Goal: Information Seeking & Learning: Learn about a topic

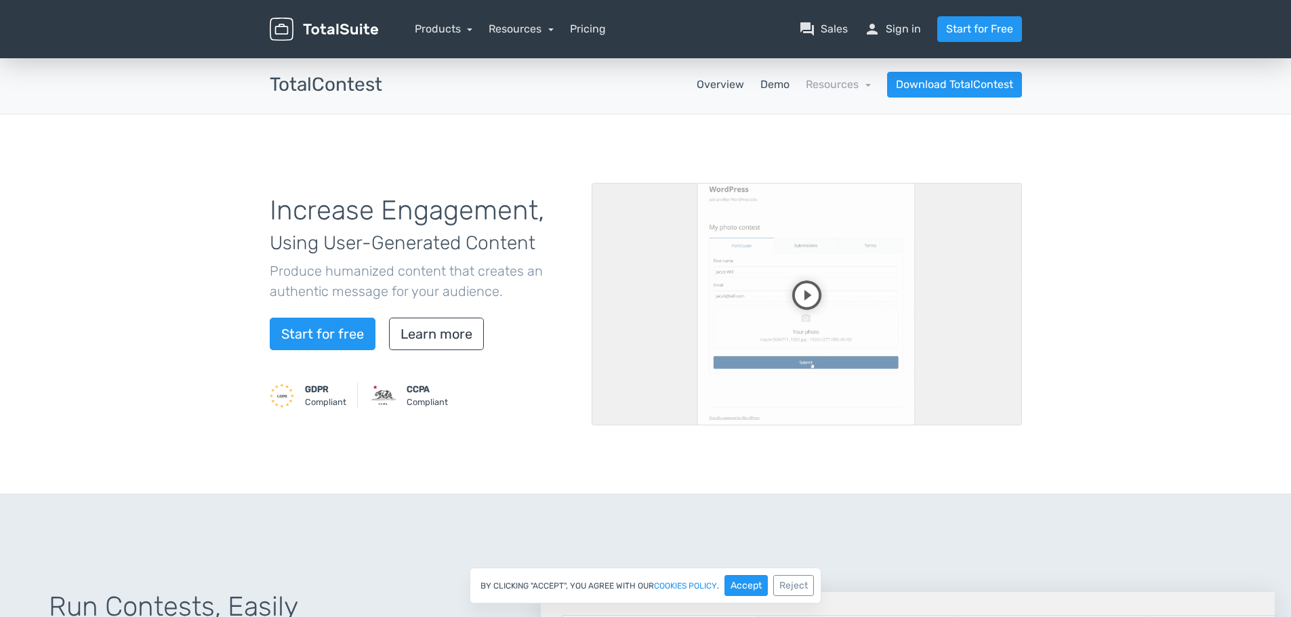
click at [785, 91] on link "Demo" at bounding box center [774, 85] width 29 height 16
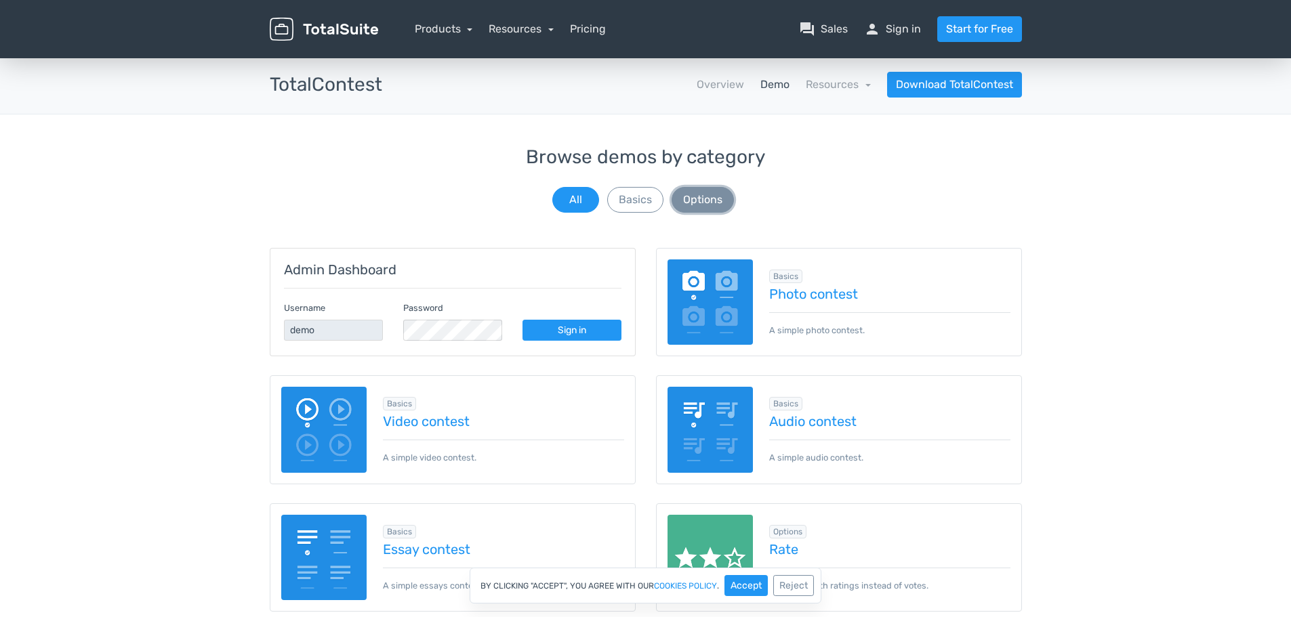
click at [720, 206] on button "Options" at bounding box center [702, 200] width 62 height 26
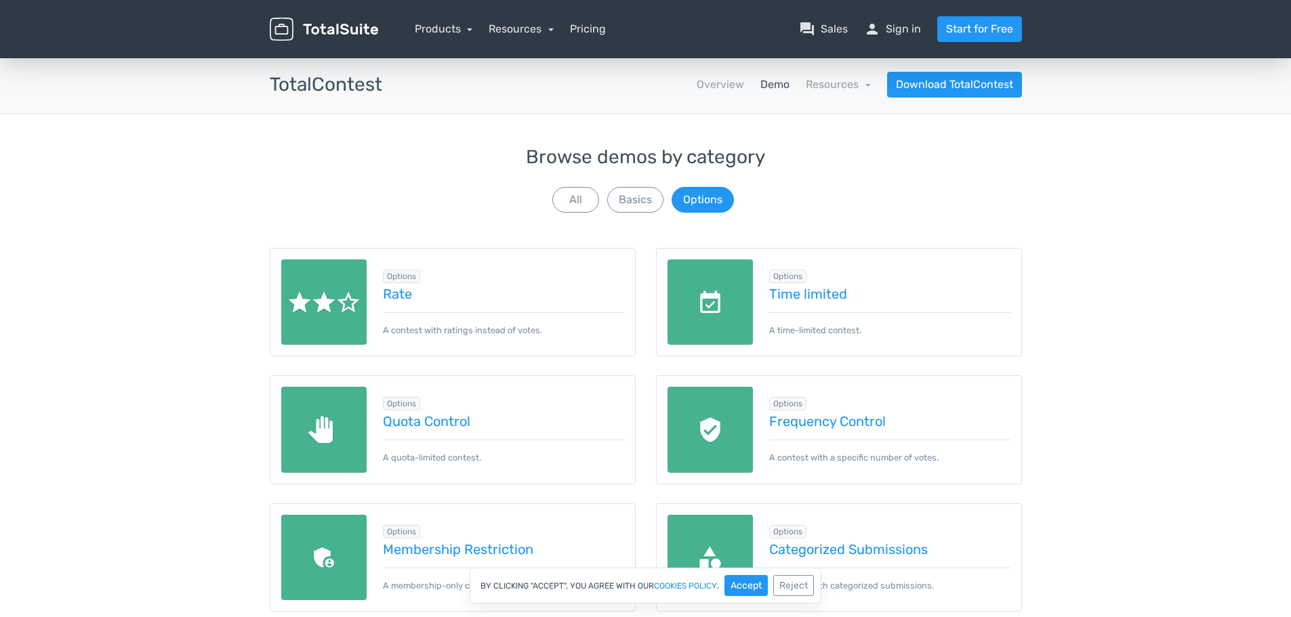
click at [772, 92] on link "Demo" at bounding box center [774, 85] width 29 height 16
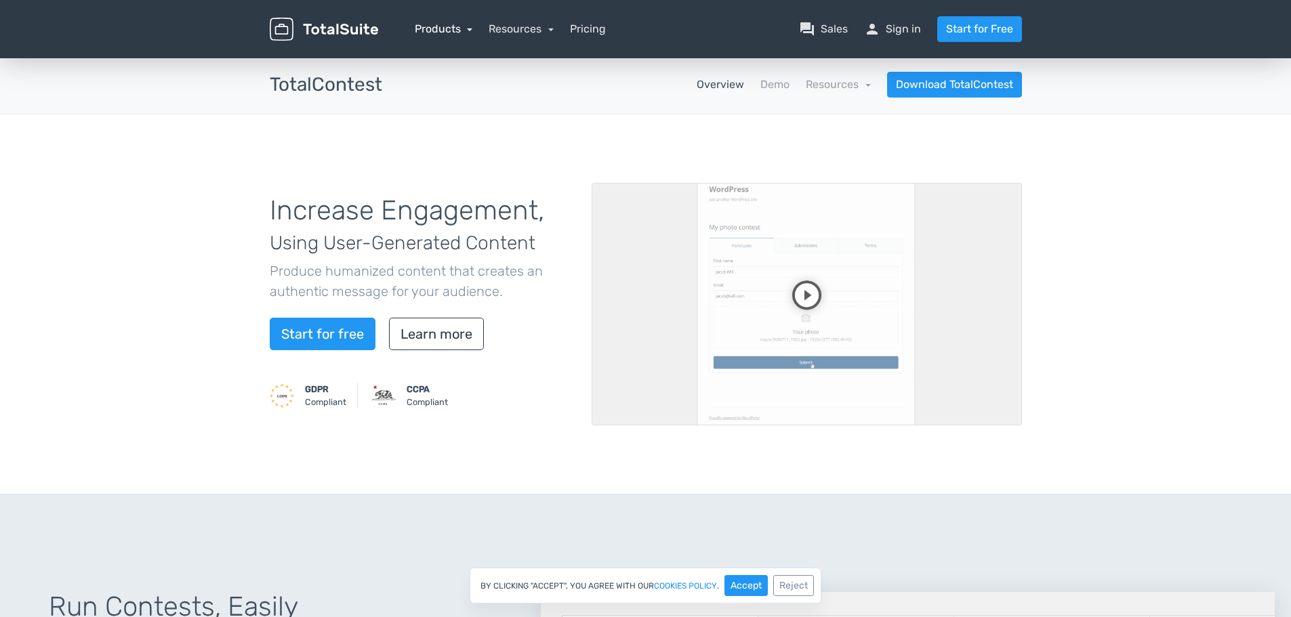
click at [438, 24] on link "Products" at bounding box center [444, 28] width 58 height 13
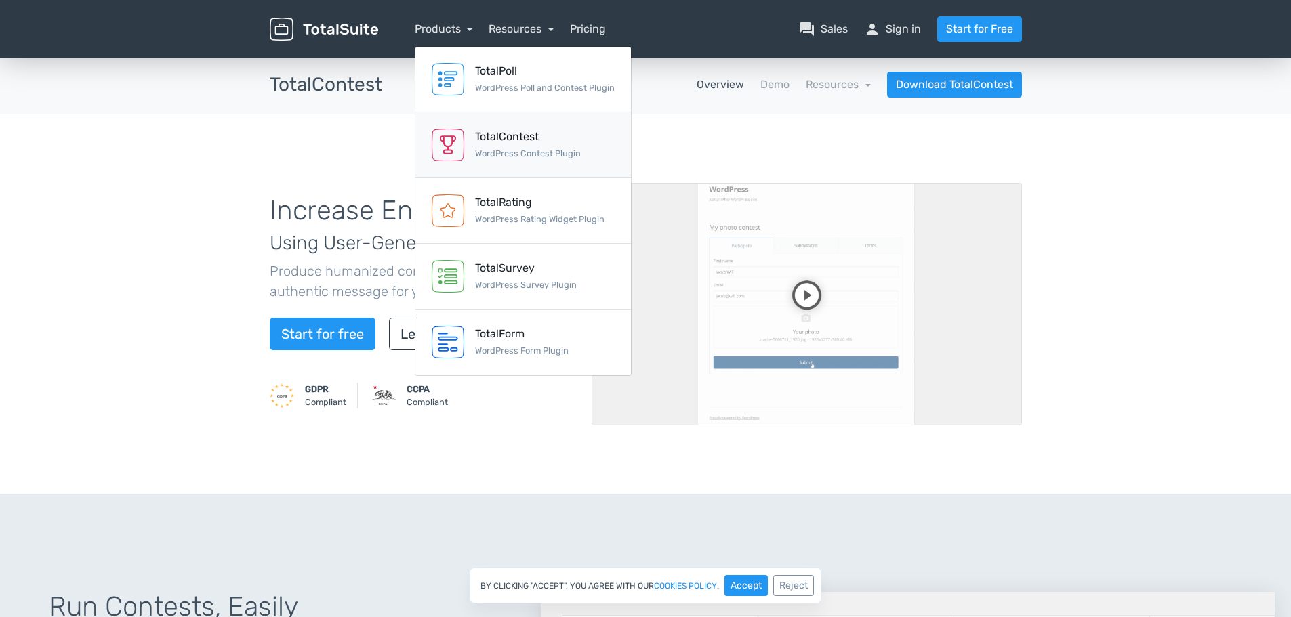
click at [506, 144] on div "TotalContest" at bounding box center [528, 137] width 106 height 16
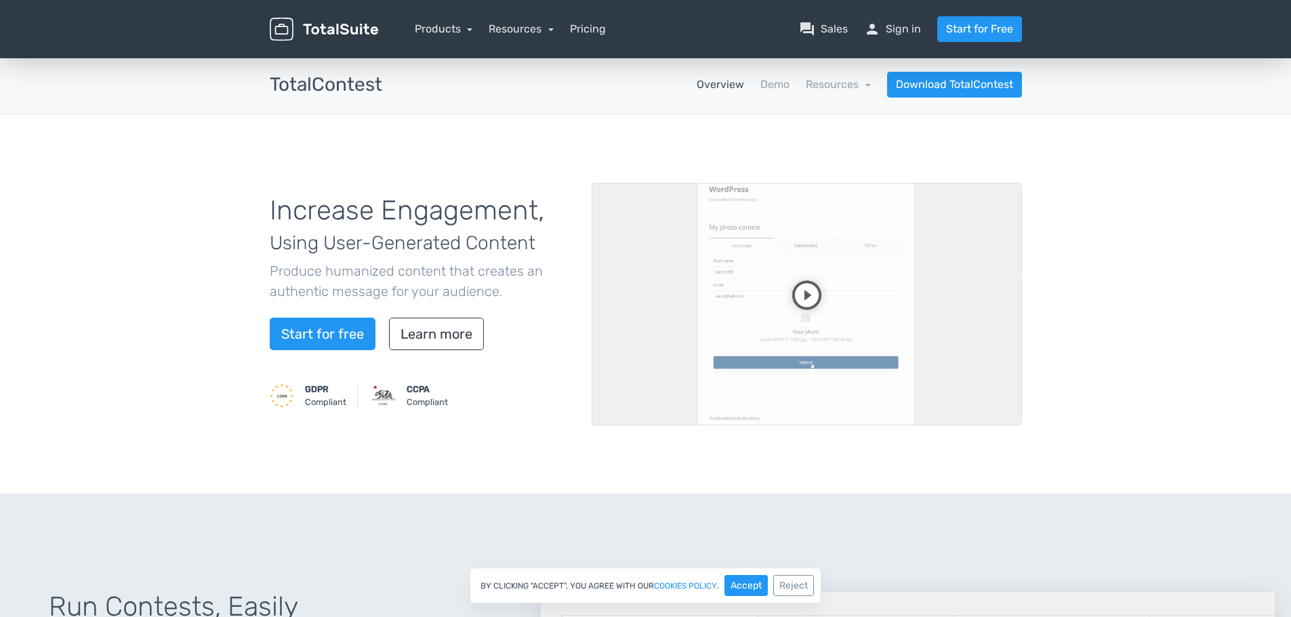
click at [722, 89] on link "Overview" at bounding box center [720, 85] width 47 height 16
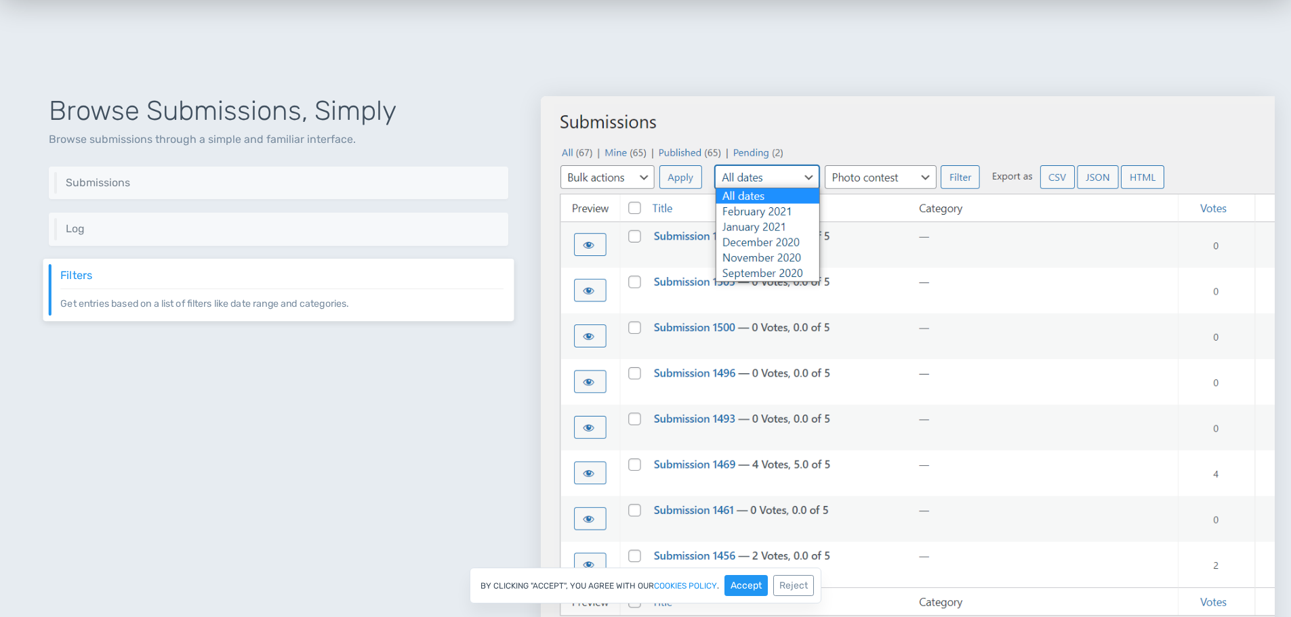
scroll to position [1480, 0]
click at [188, 184] on h6 "Submissions" at bounding box center [281, 182] width 443 height 12
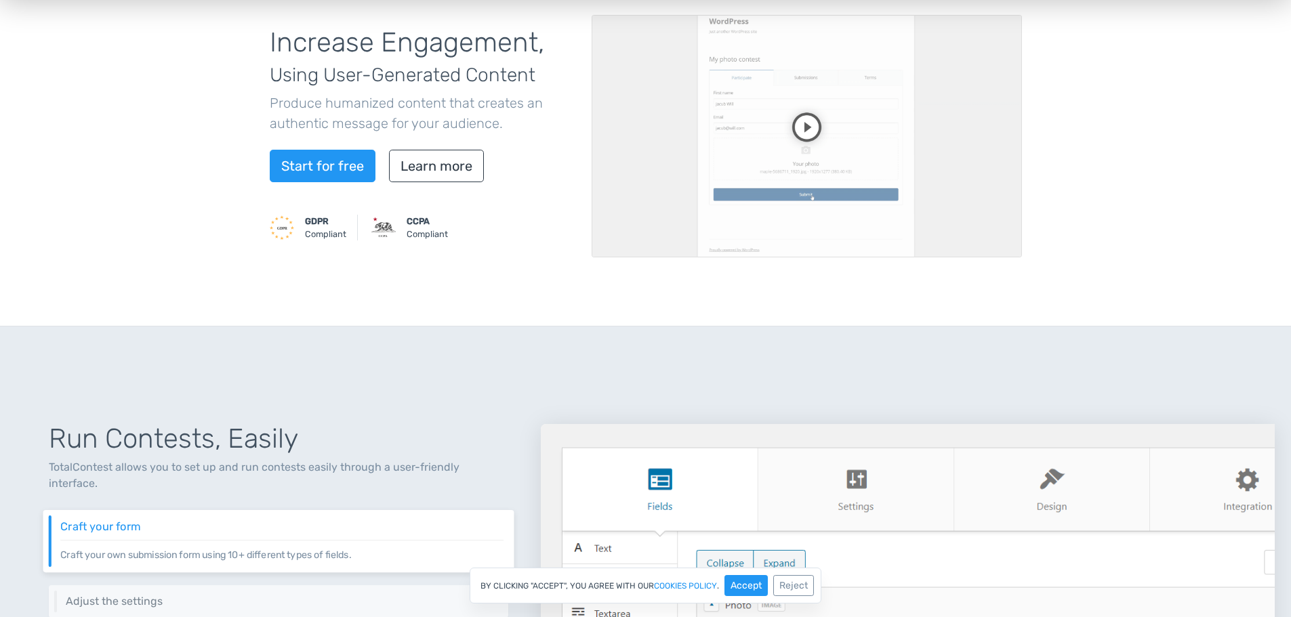
scroll to position [0, 0]
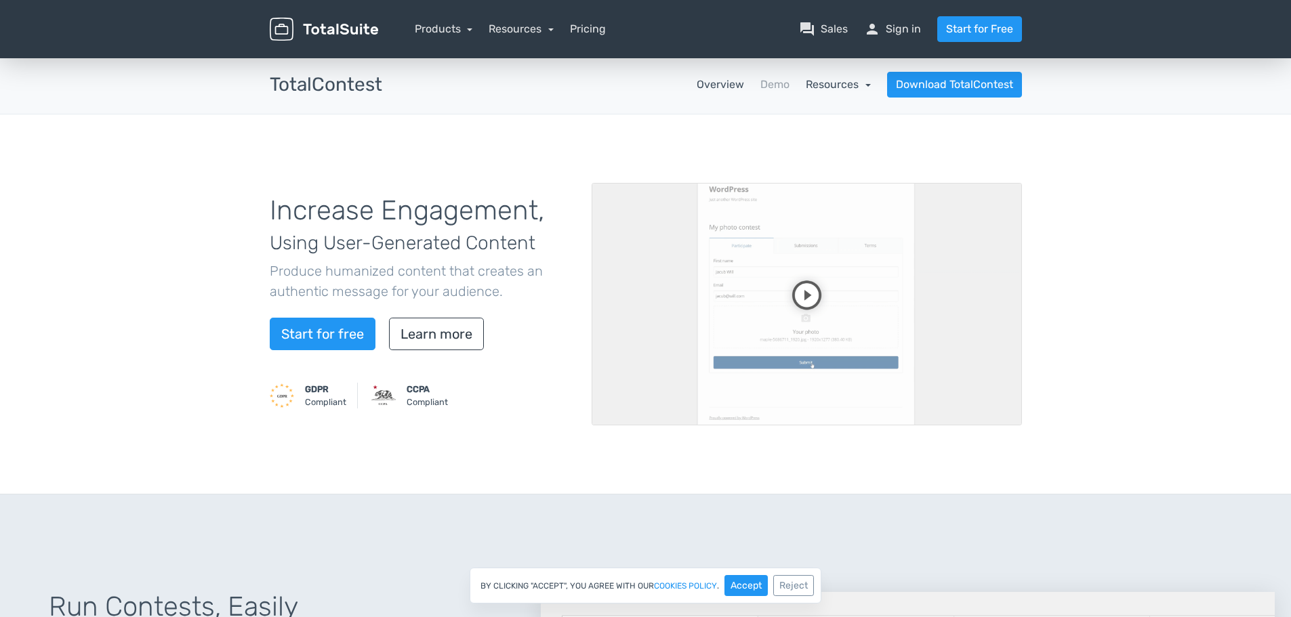
click at [831, 83] on link "Resources" at bounding box center [838, 84] width 65 height 13
click at [520, 26] on link "Resources" at bounding box center [521, 28] width 65 height 13
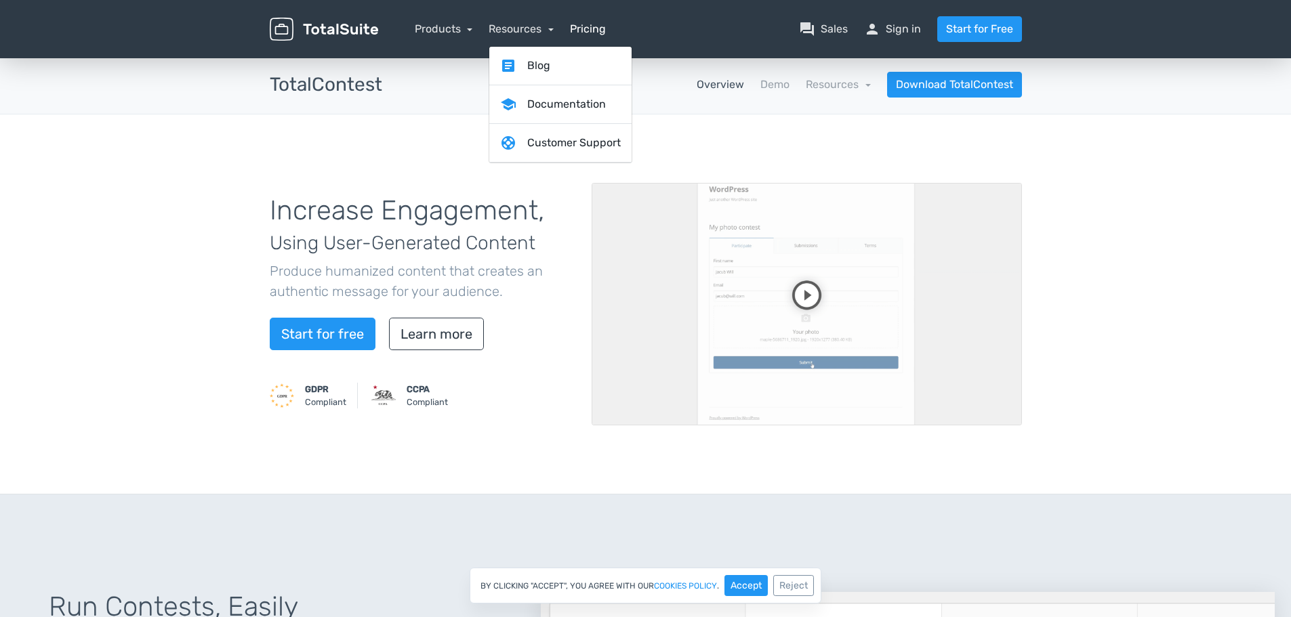
click at [587, 29] on link "Pricing" at bounding box center [588, 29] width 36 height 16
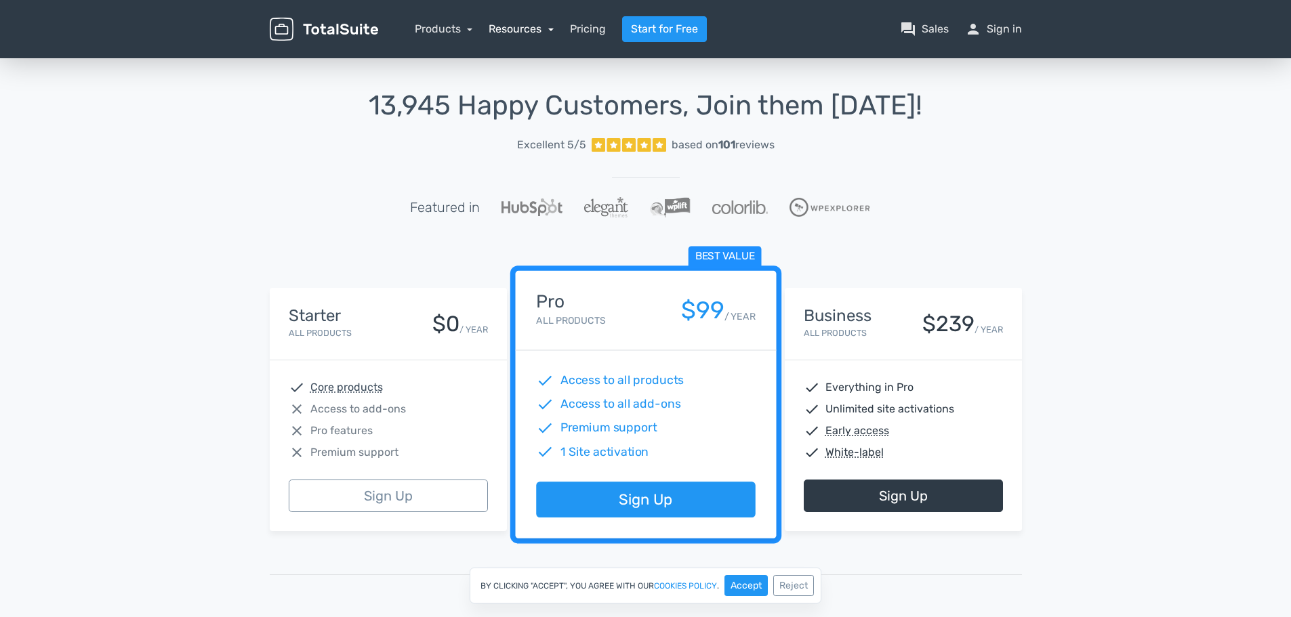
click at [516, 26] on link "Resources" at bounding box center [521, 28] width 65 height 13
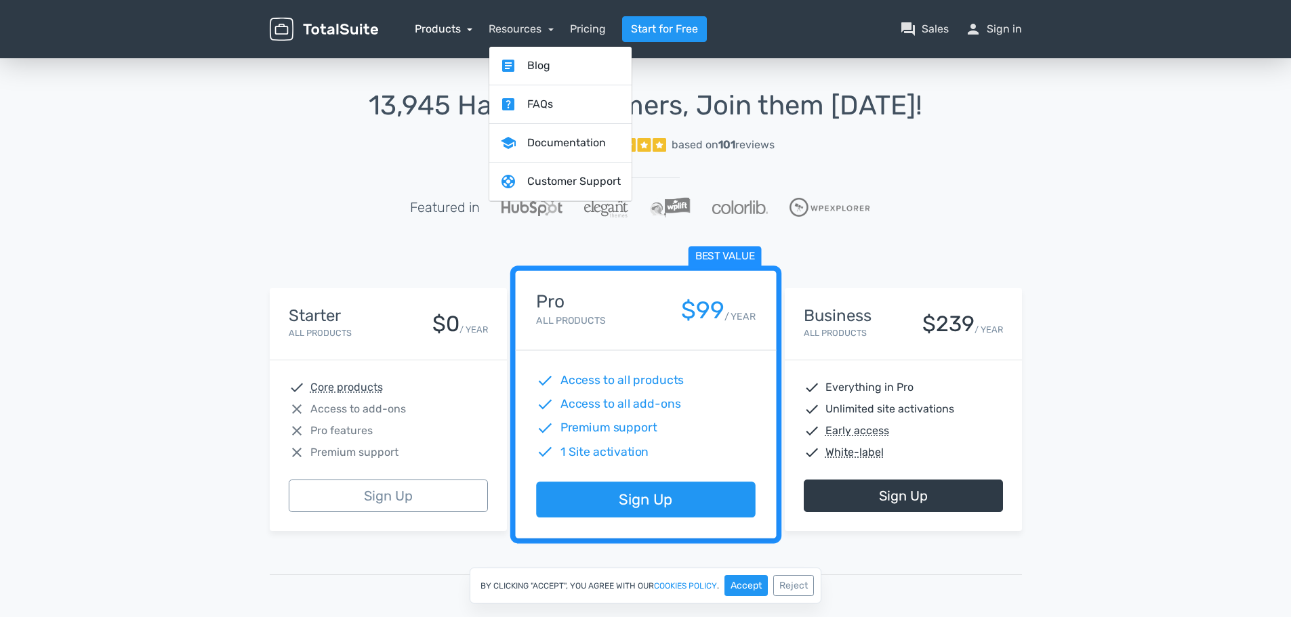
click at [458, 24] on link "Products" at bounding box center [444, 28] width 58 height 13
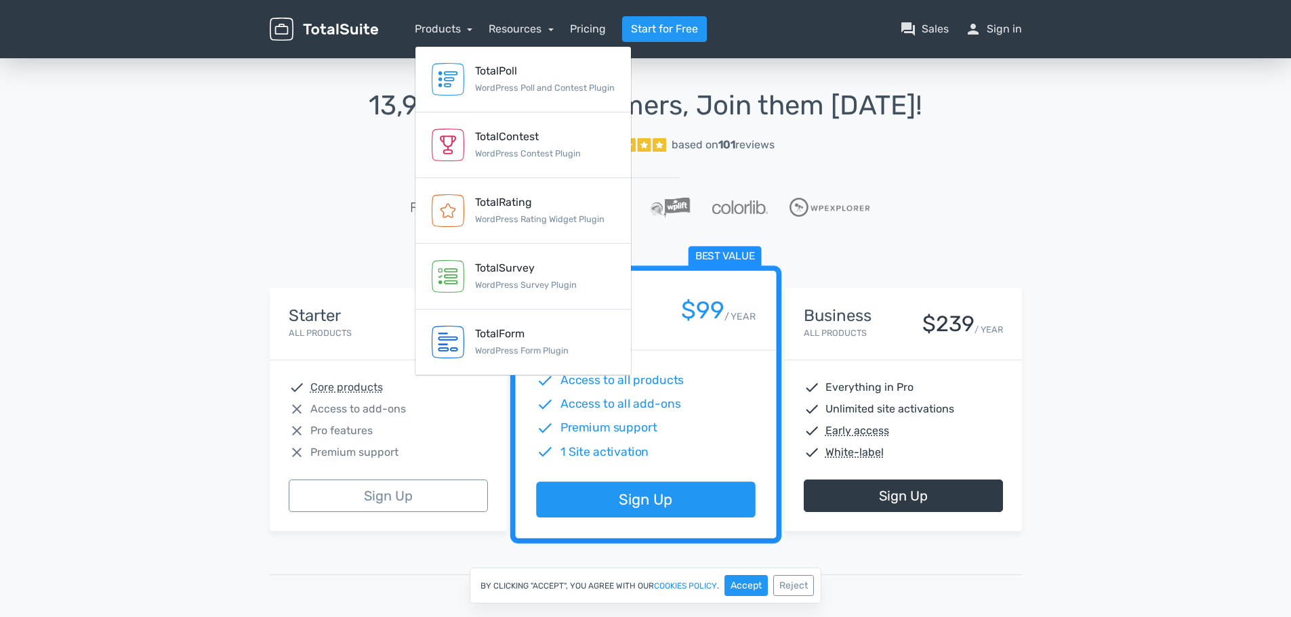
click at [963, 224] on div "13,945 Happy Customers, Join them Today! Excellent 5/5 based on 101 reviews Fea…" at bounding box center [646, 170] width 752 height 159
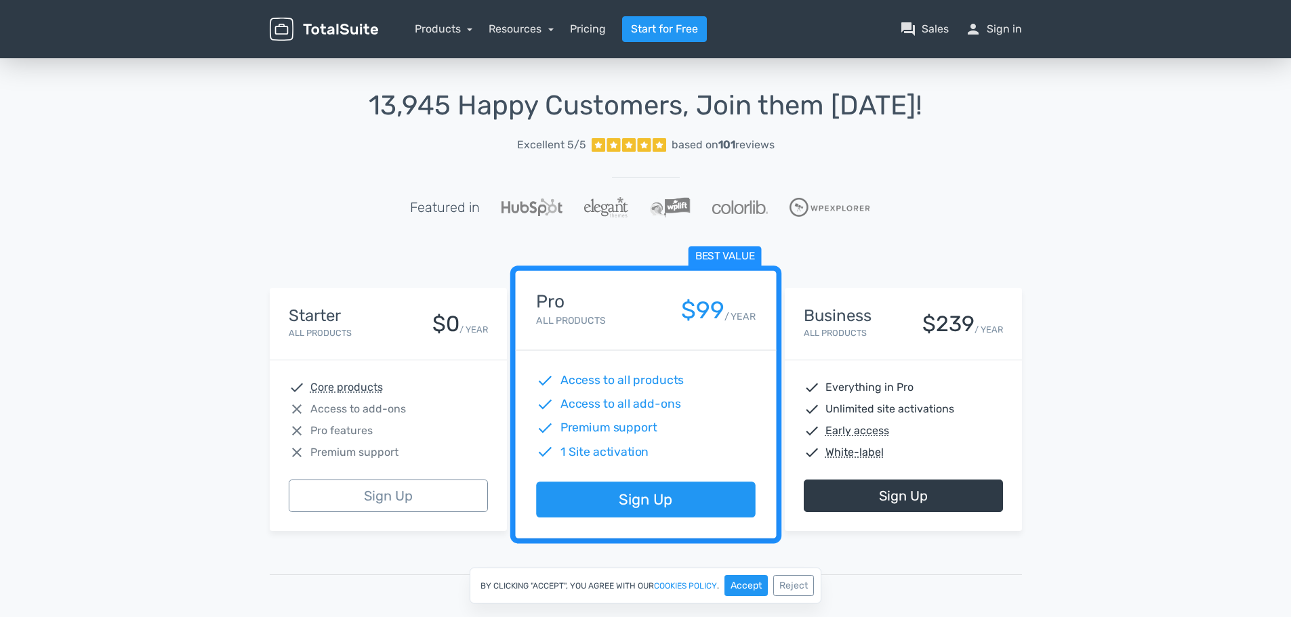
click at [1030, 124] on div "13,945 Happy Customers, Join them Today! Excellent 5/5 based on 101 reviews Fea…" at bounding box center [646, 504] width 772 height 827
click at [445, 27] on link "Products" at bounding box center [444, 28] width 58 height 13
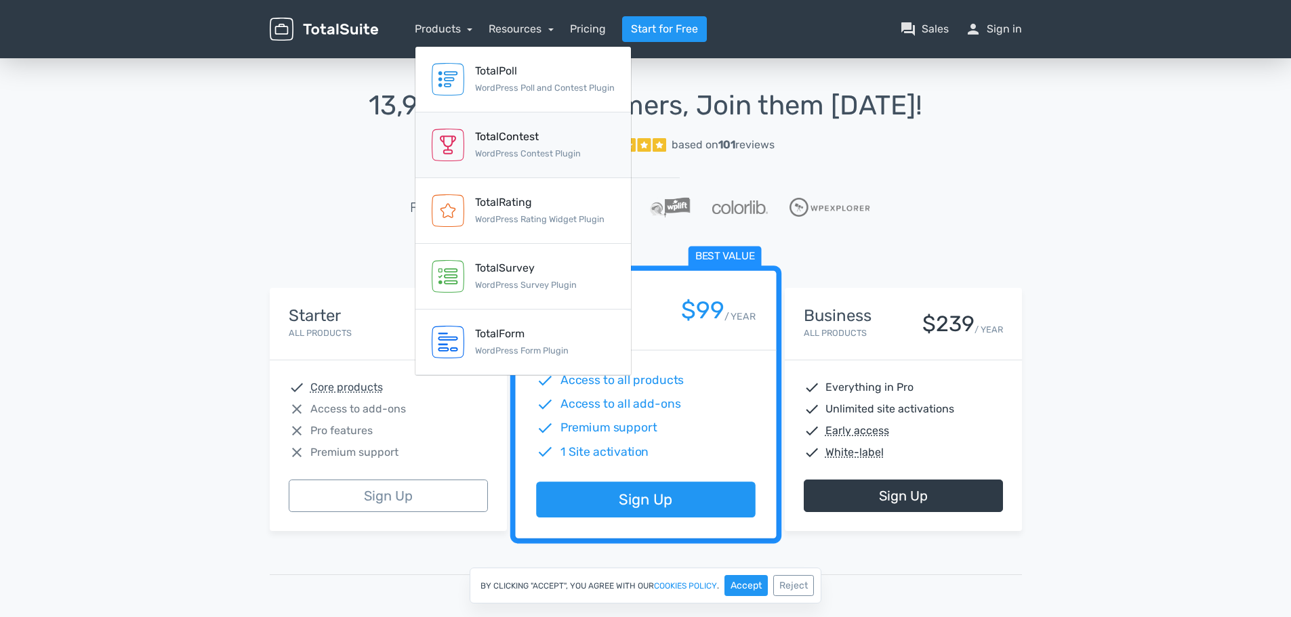
click at [486, 163] on link "TotalContest WordPress Contest Plugin" at bounding box center [522, 145] width 215 height 66
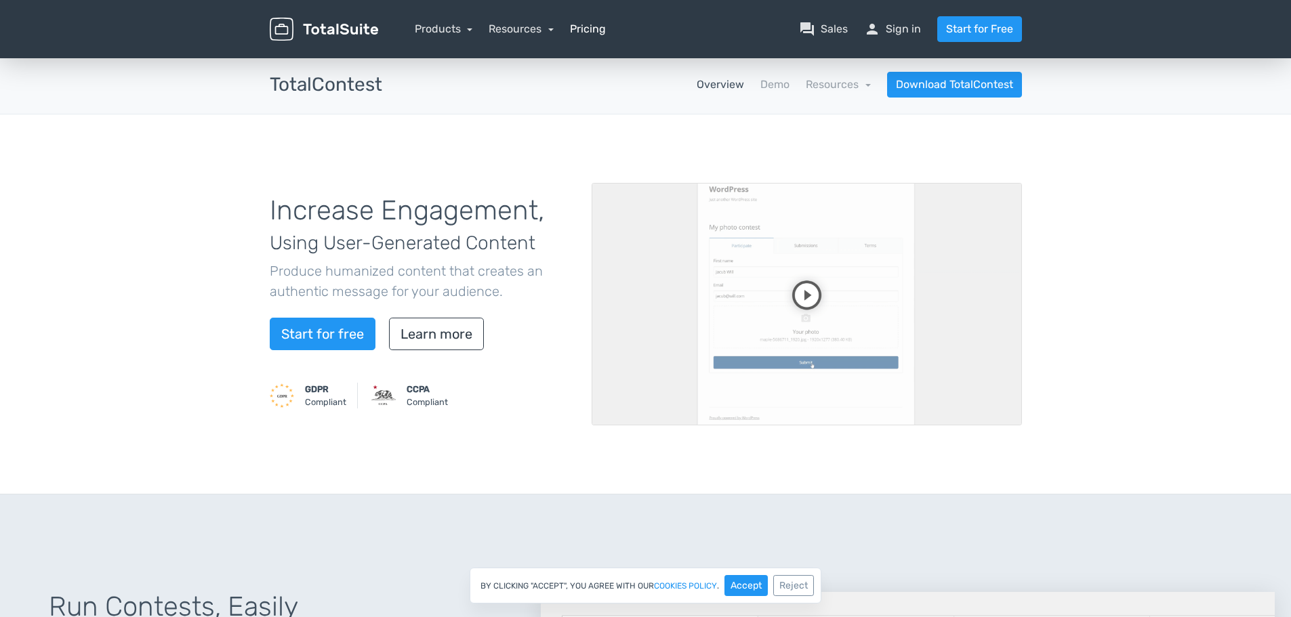
click at [587, 30] on link "Pricing" at bounding box center [588, 29] width 36 height 16
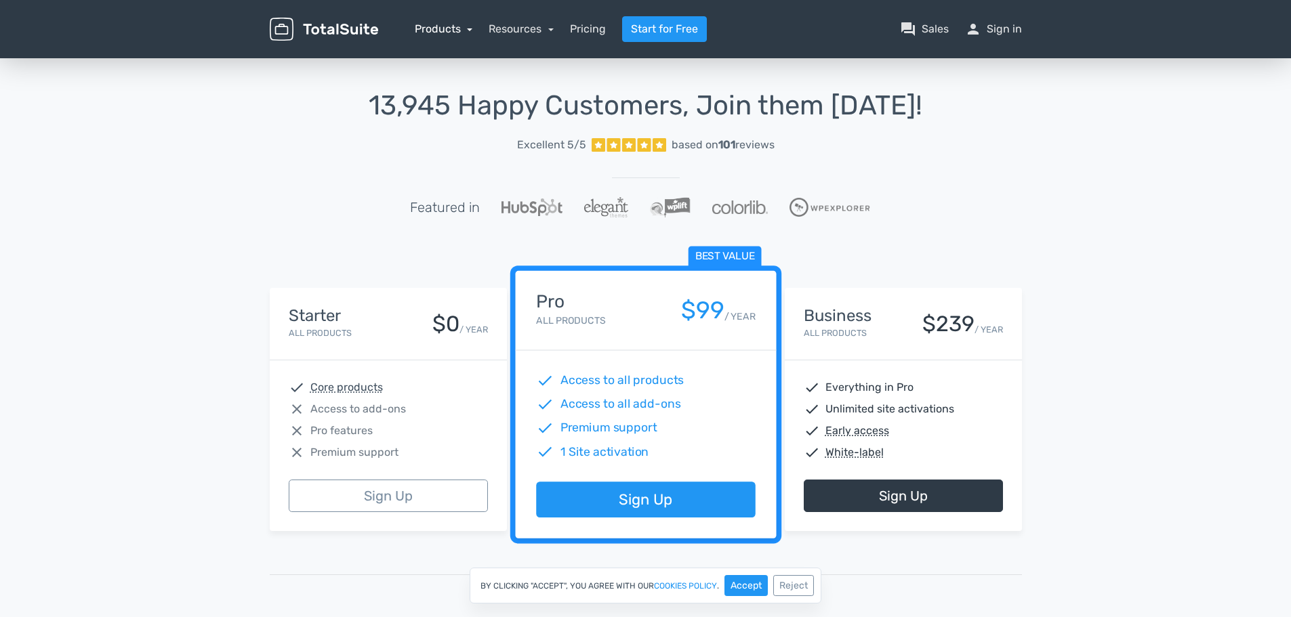
click at [445, 33] on link "Products" at bounding box center [444, 28] width 58 height 13
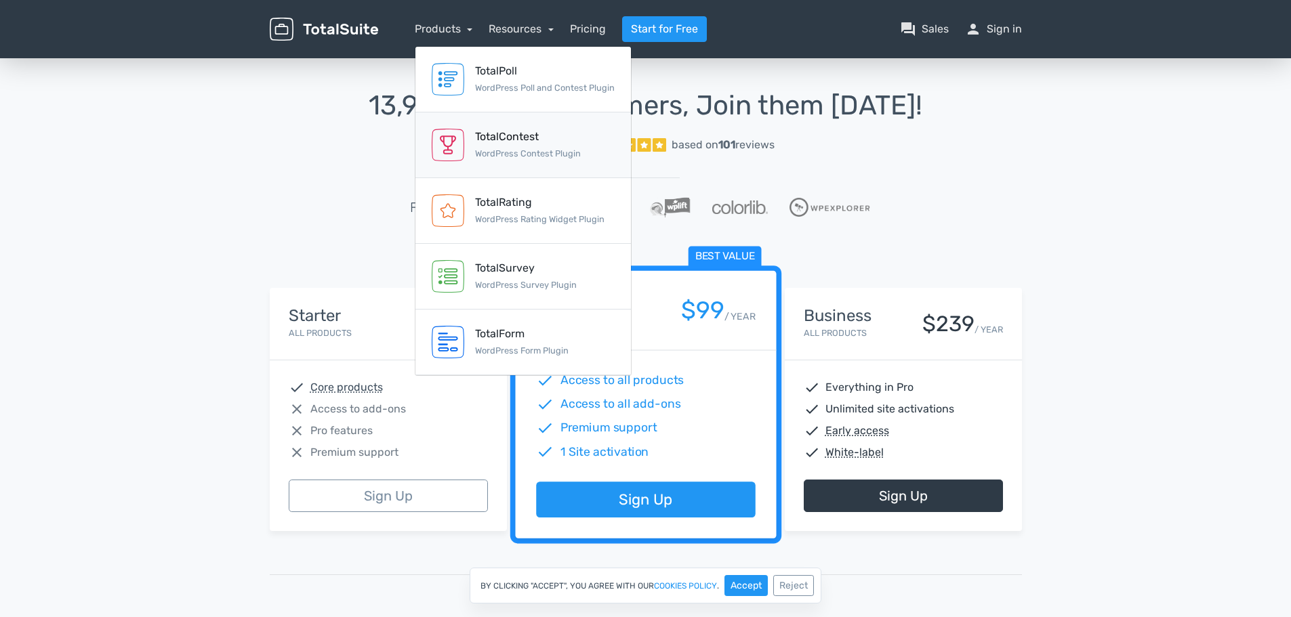
click at [499, 130] on div "TotalContest" at bounding box center [528, 137] width 106 height 16
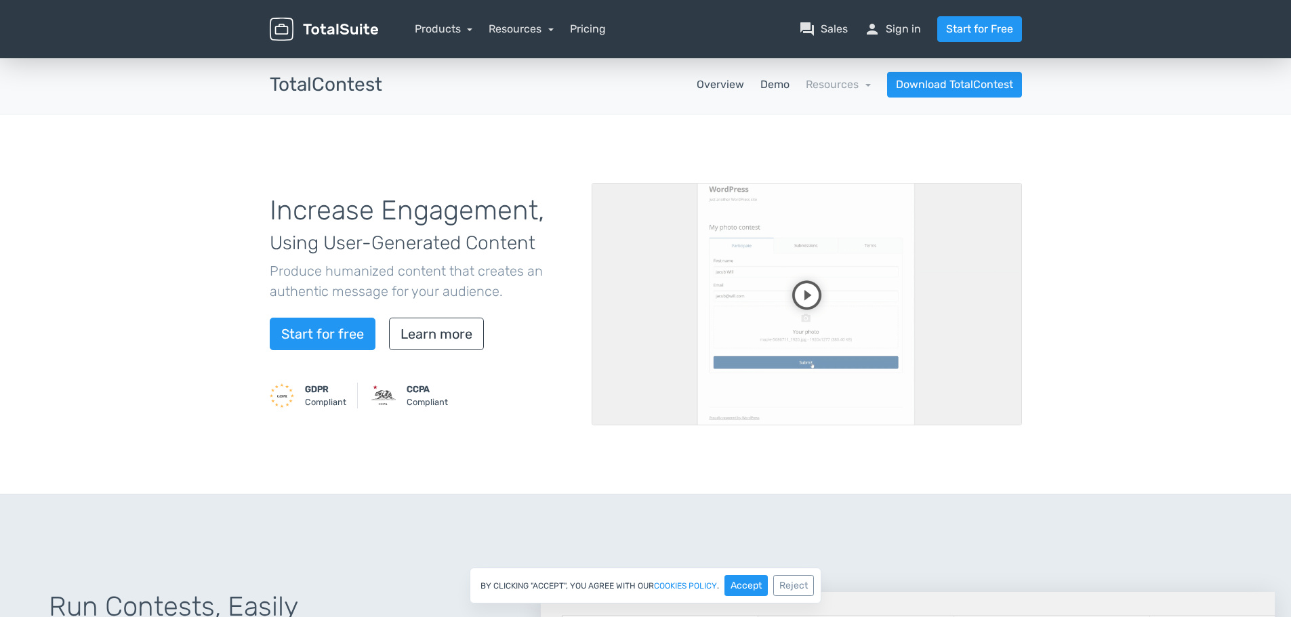
click at [774, 84] on link "Demo" at bounding box center [774, 85] width 29 height 16
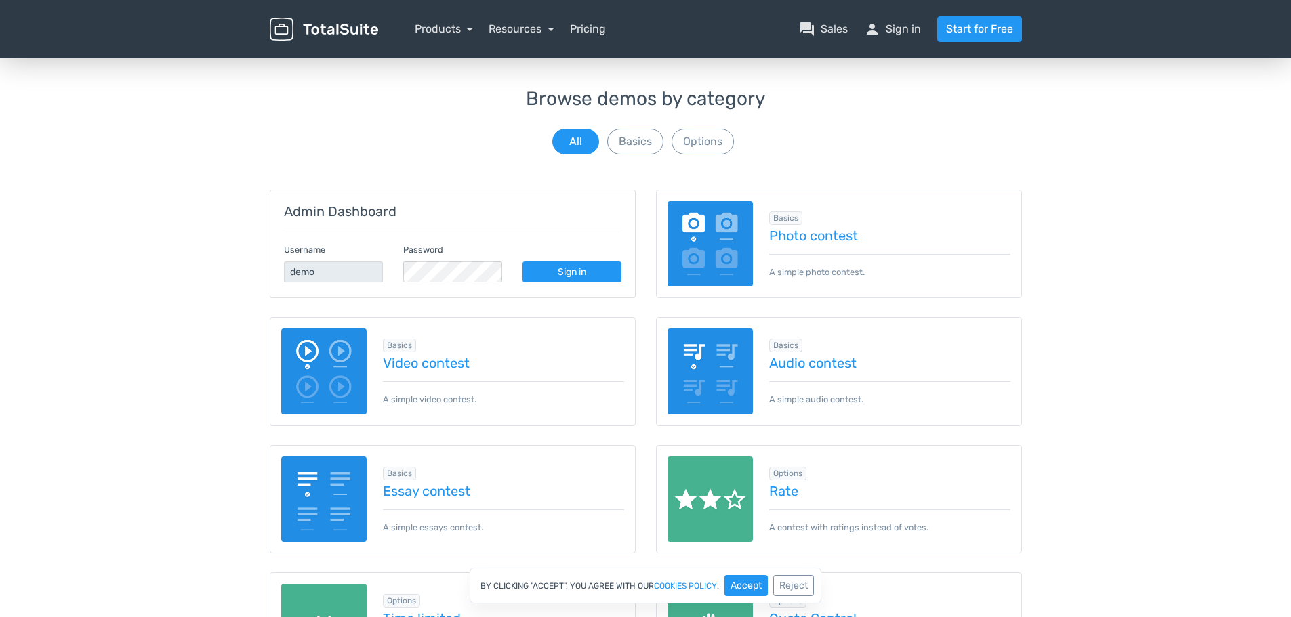
scroll to position [58, 0]
click at [642, 144] on button "Basics" at bounding box center [635, 142] width 56 height 26
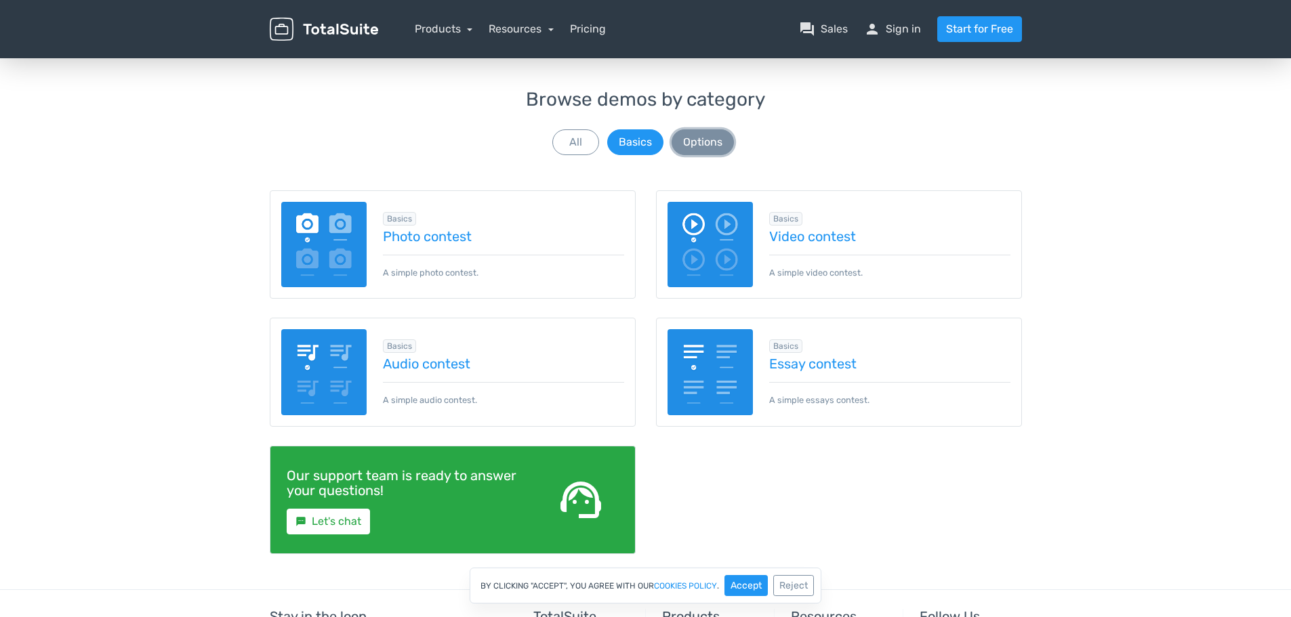
click at [694, 141] on button "Options" at bounding box center [702, 142] width 62 height 26
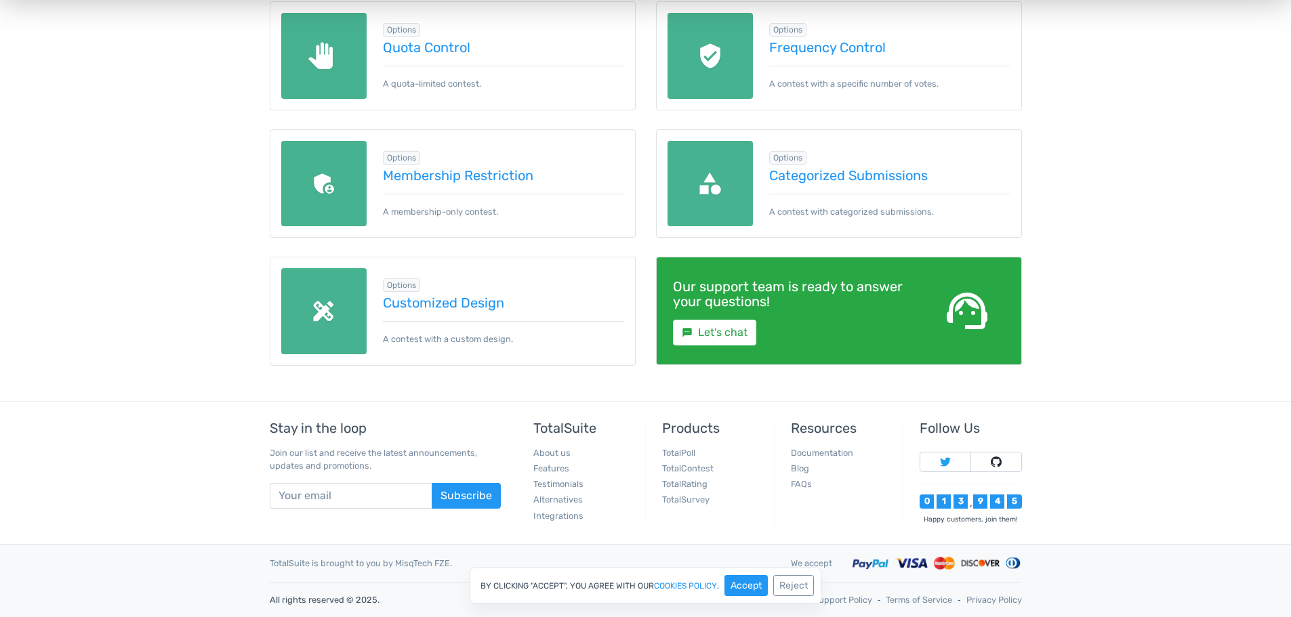
scroll to position [0, 0]
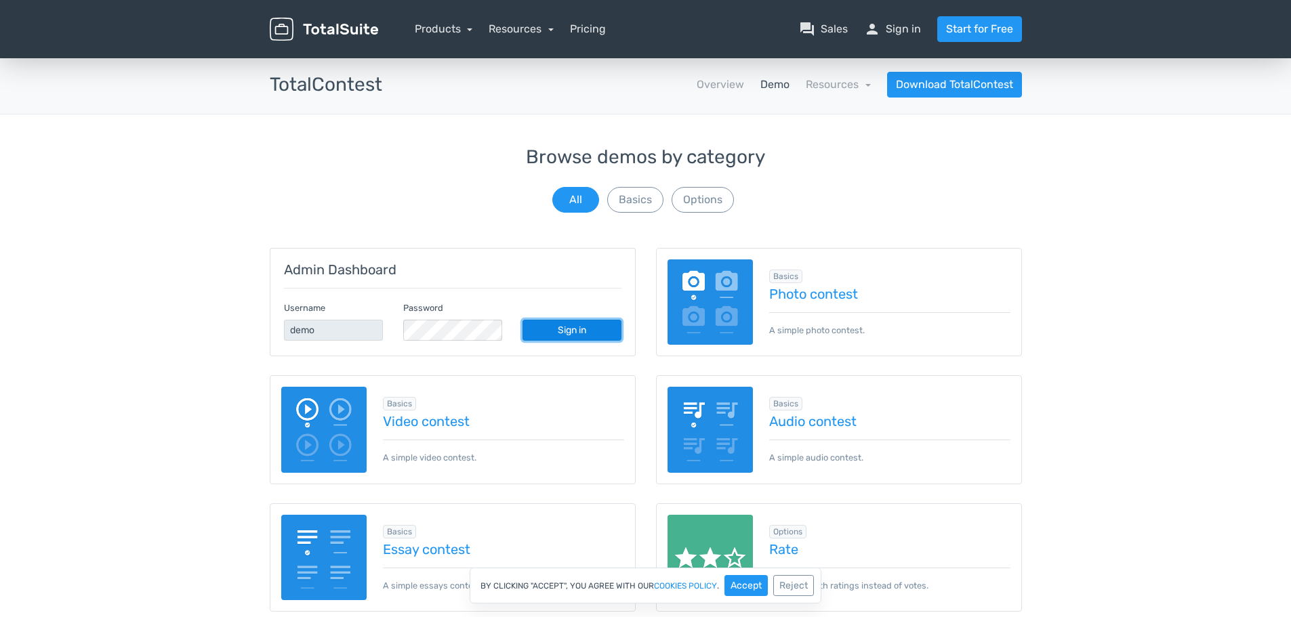
click at [587, 333] on link "Sign in" at bounding box center [571, 330] width 99 height 21
click at [572, 333] on link "Sign in" at bounding box center [571, 330] width 99 height 21
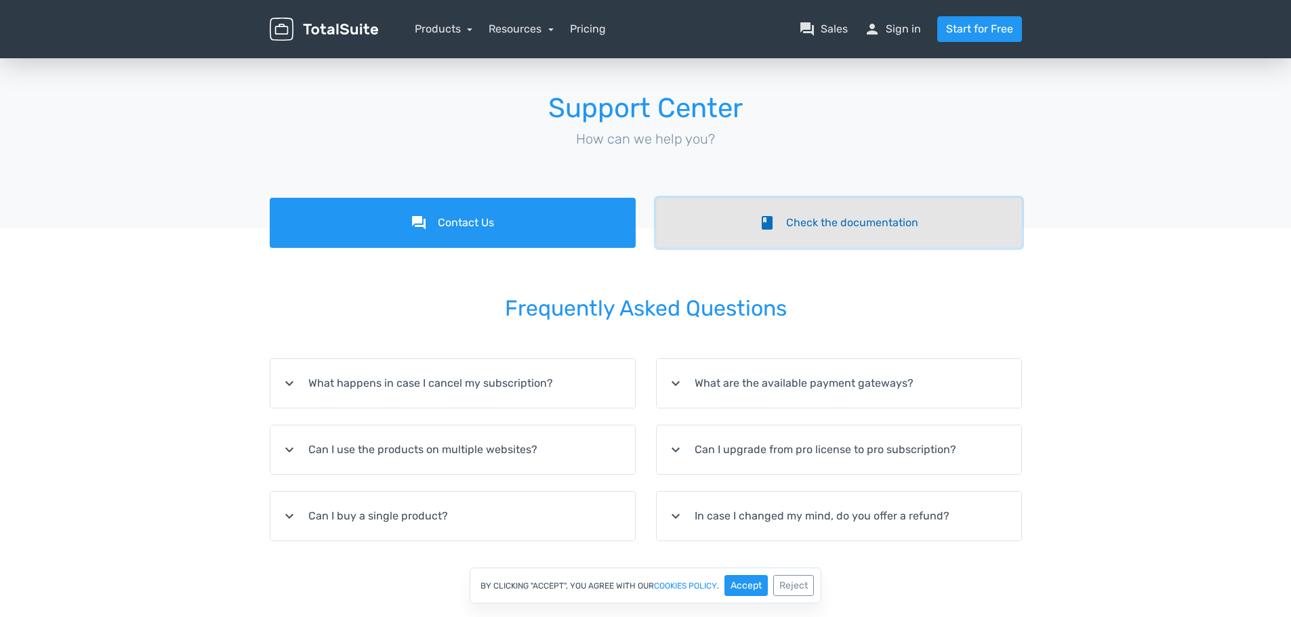
click at [890, 231] on link "book Check the documentation" at bounding box center [839, 223] width 366 height 50
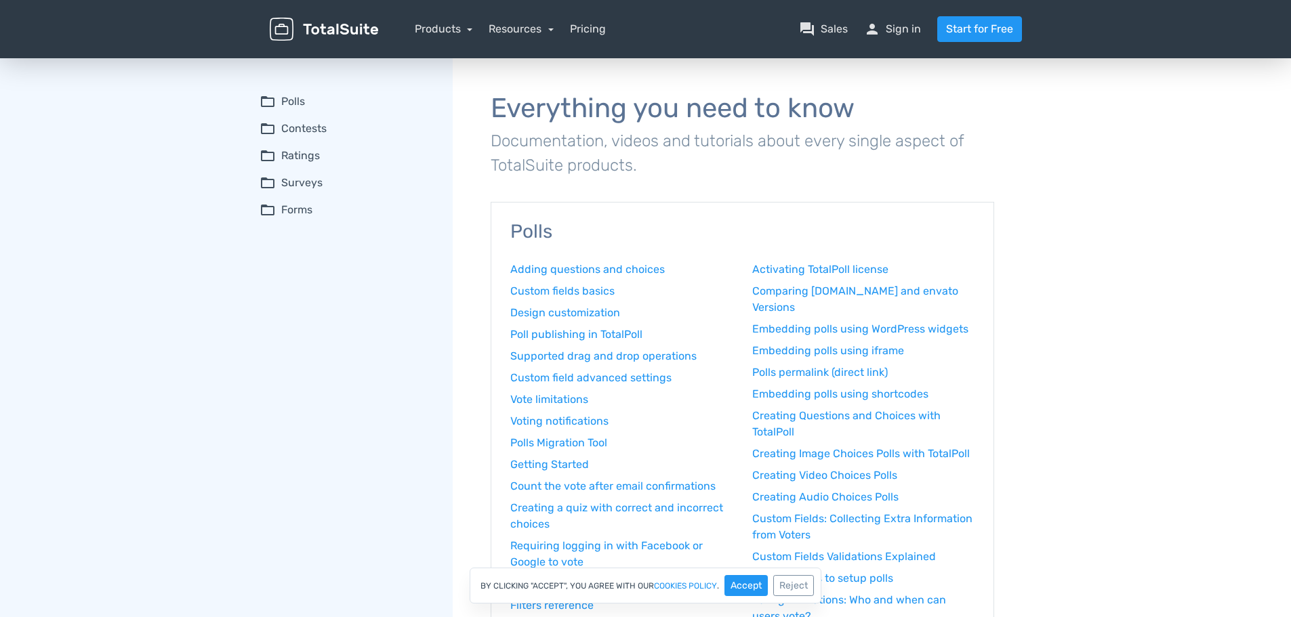
click at [299, 209] on summary "folder_open Forms" at bounding box center [347, 210] width 174 height 16
click at [316, 317] on link "Notifications" at bounding box center [354, 315] width 157 height 14
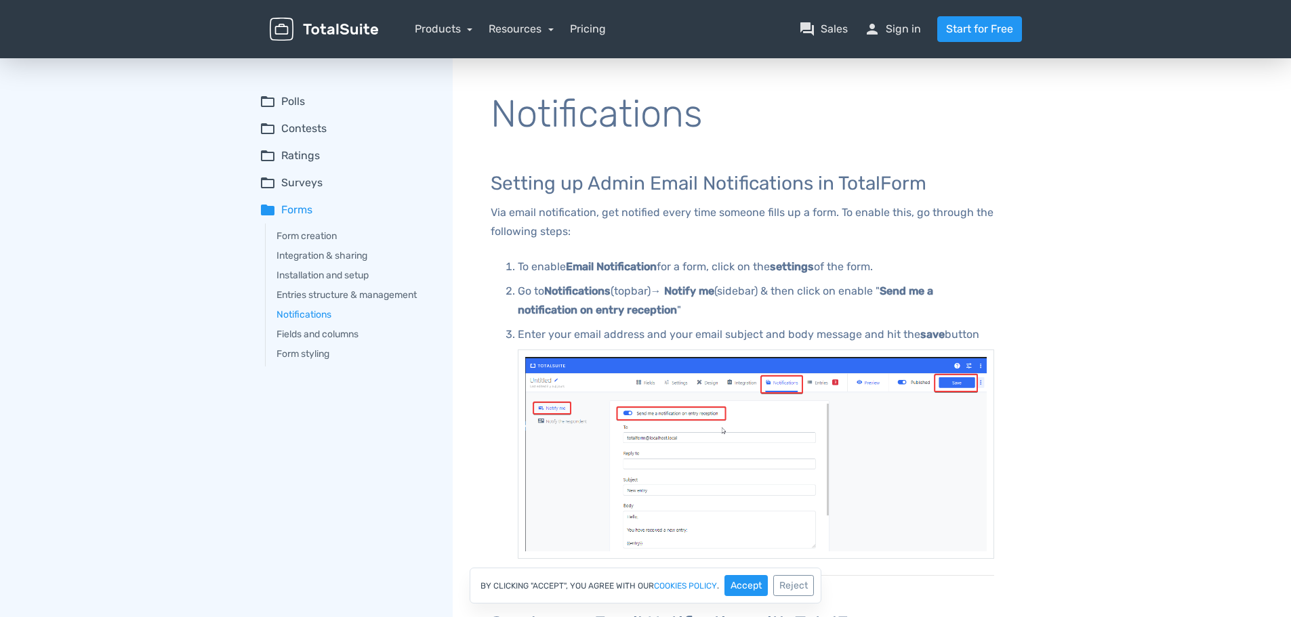
click at [304, 127] on summary "folder_open Contests" at bounding box center [347, 129] width 174 height 16
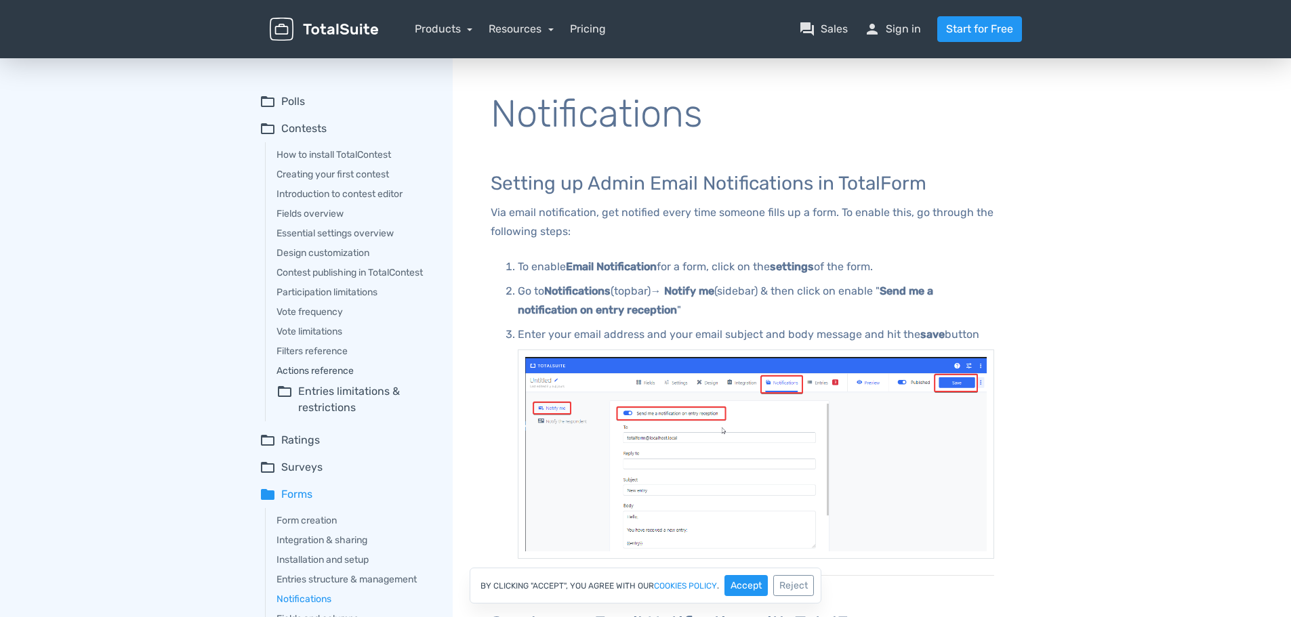
click at [327, 373] on link "Actions reference" at bounding box center [354, 371] width 157 height 14
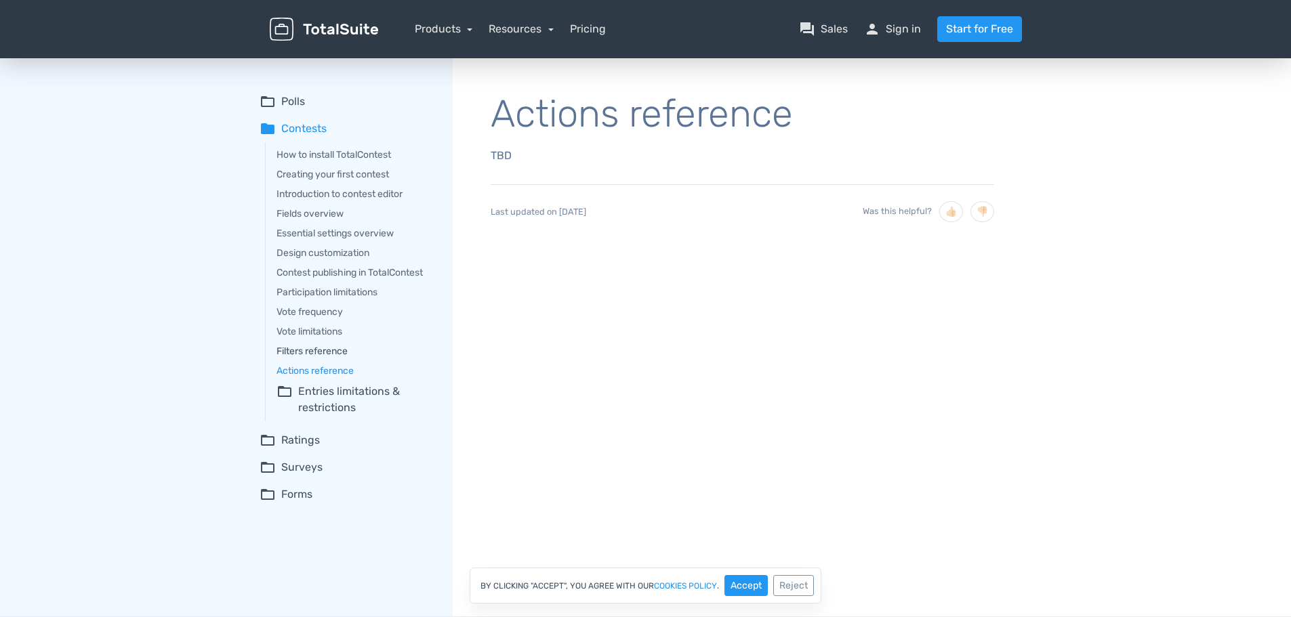
click at [323, 352] on link "Filters reference" at bounding box center [354, 351] width 157 height 14
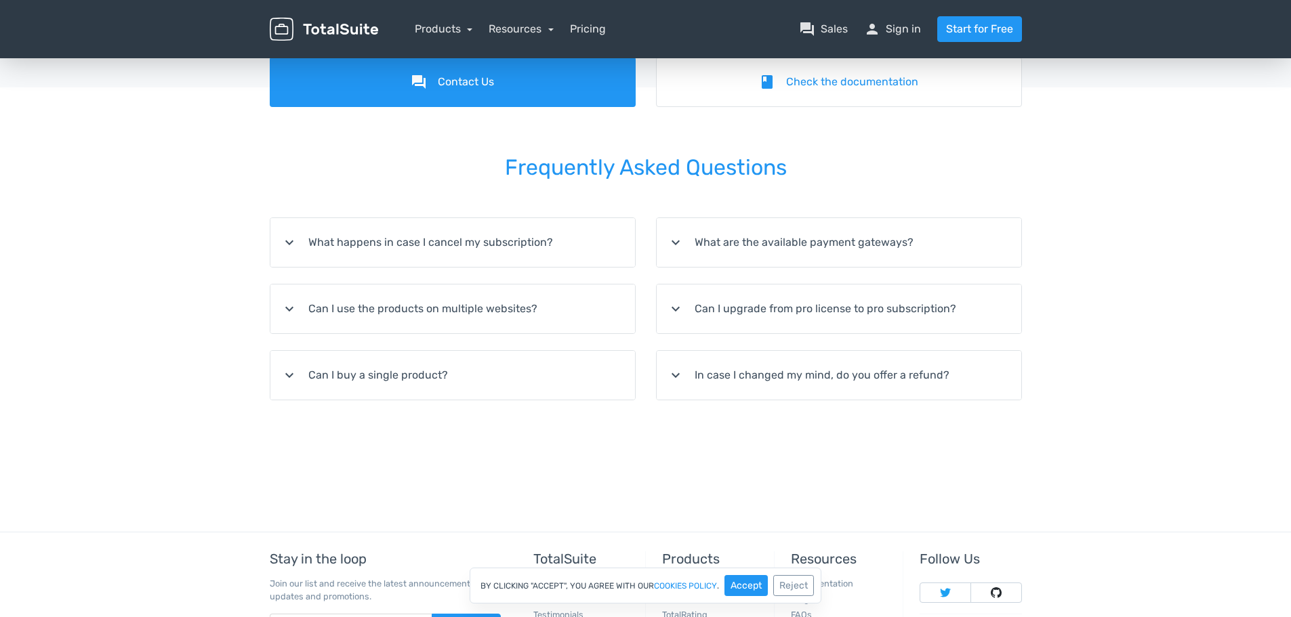
scroll to position [140, 0]
click at [775, 309] on summary "expand_more Can I upgrade from pro license to pro subscription?" at bounding box center [839, 309] width 365 height 49
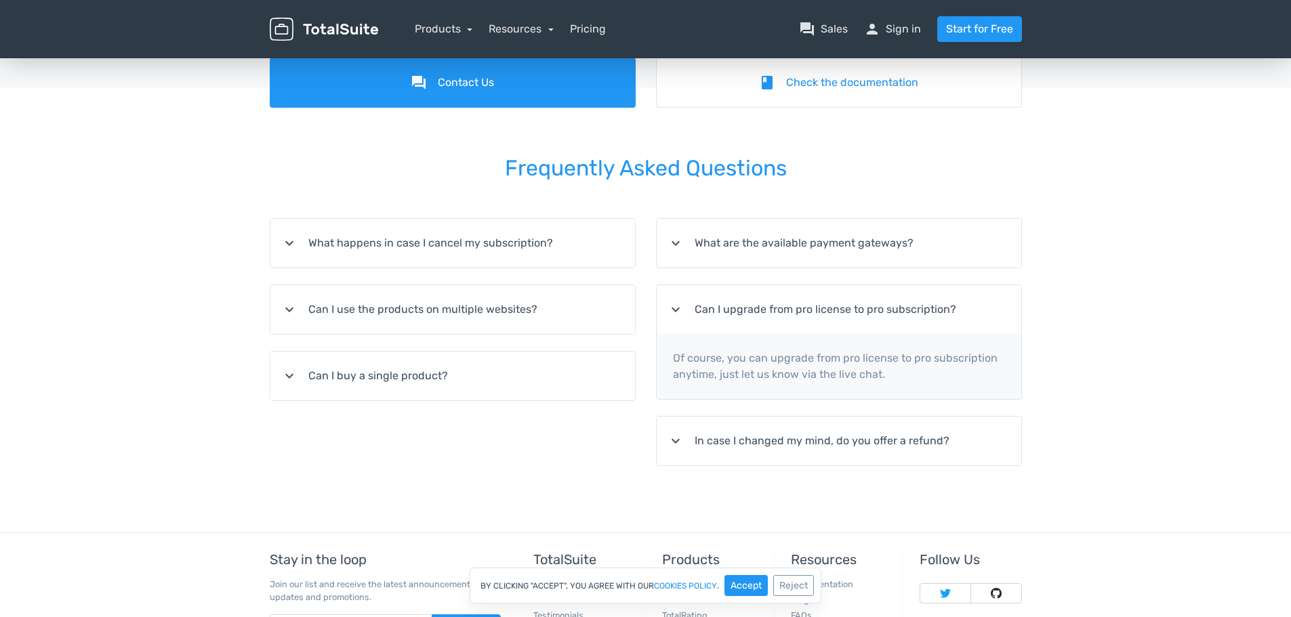
click at [864, 442] on summary "expand_more In case I changed my mind, do you offer a refund?" at bounding box center [839, 441] width 365 height 49
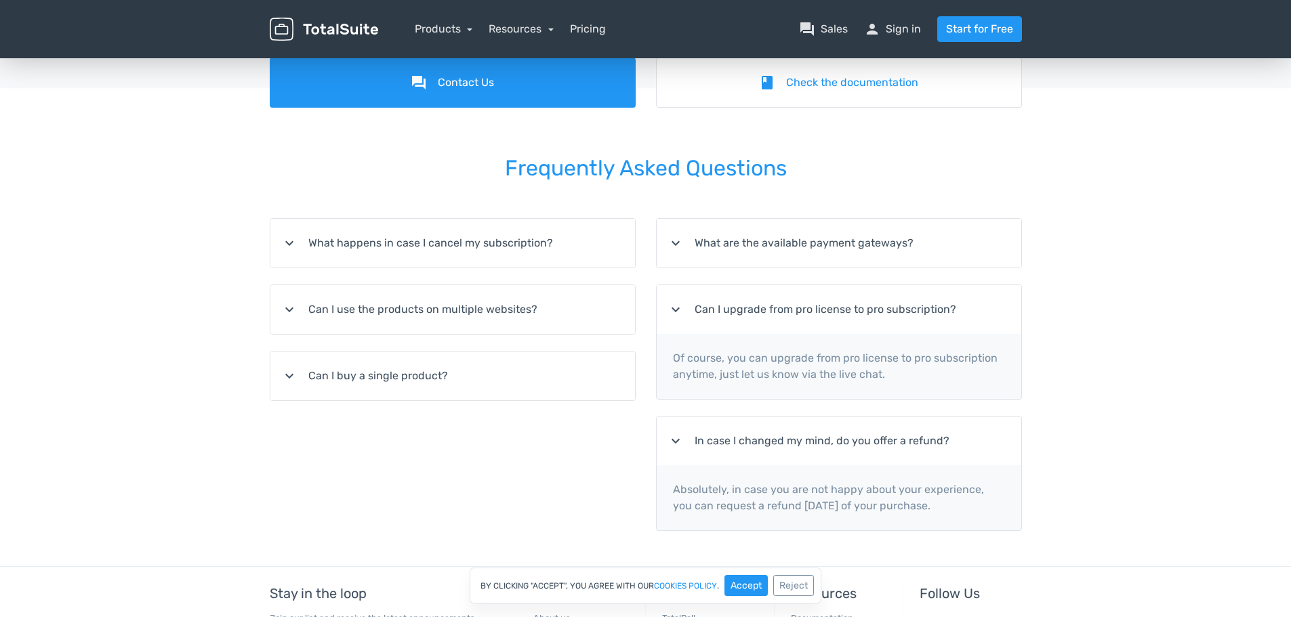
click at [404, 388] on summary "expand_more Can I buy a single product?" at bounding box center [452, 376] width 365 height 49
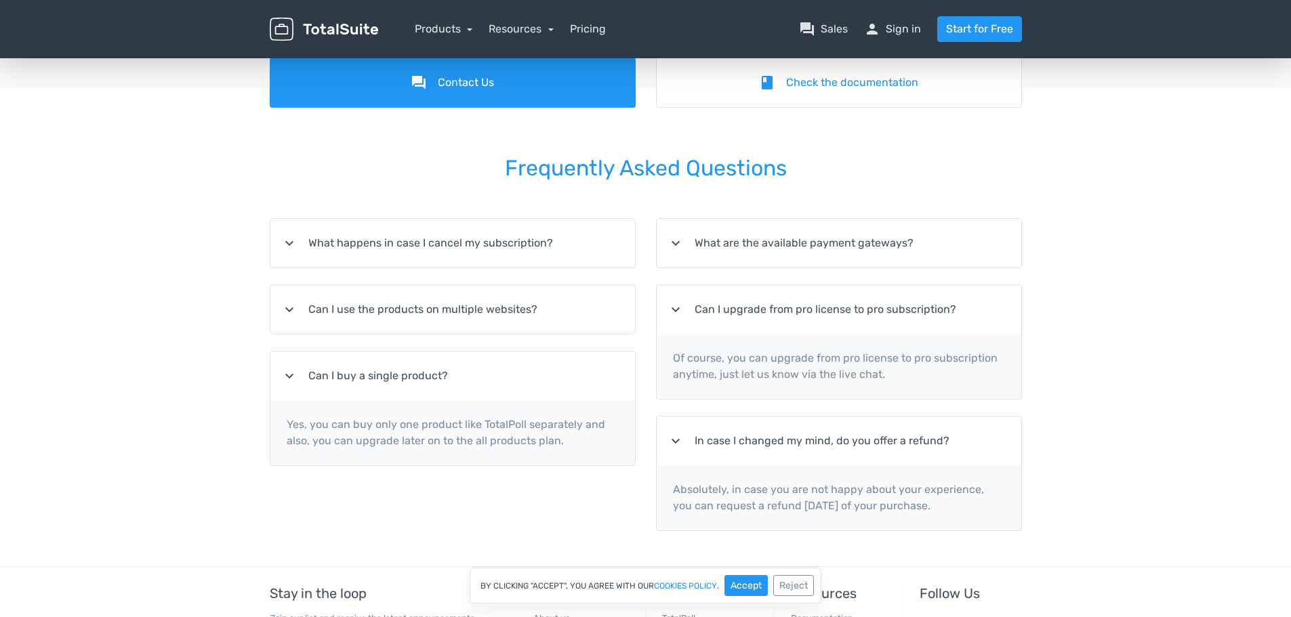
click at [426, 298] on summary "expand_more Can I use the products on multiple websites?" at bounding box center [452, 309] width 365 height 49
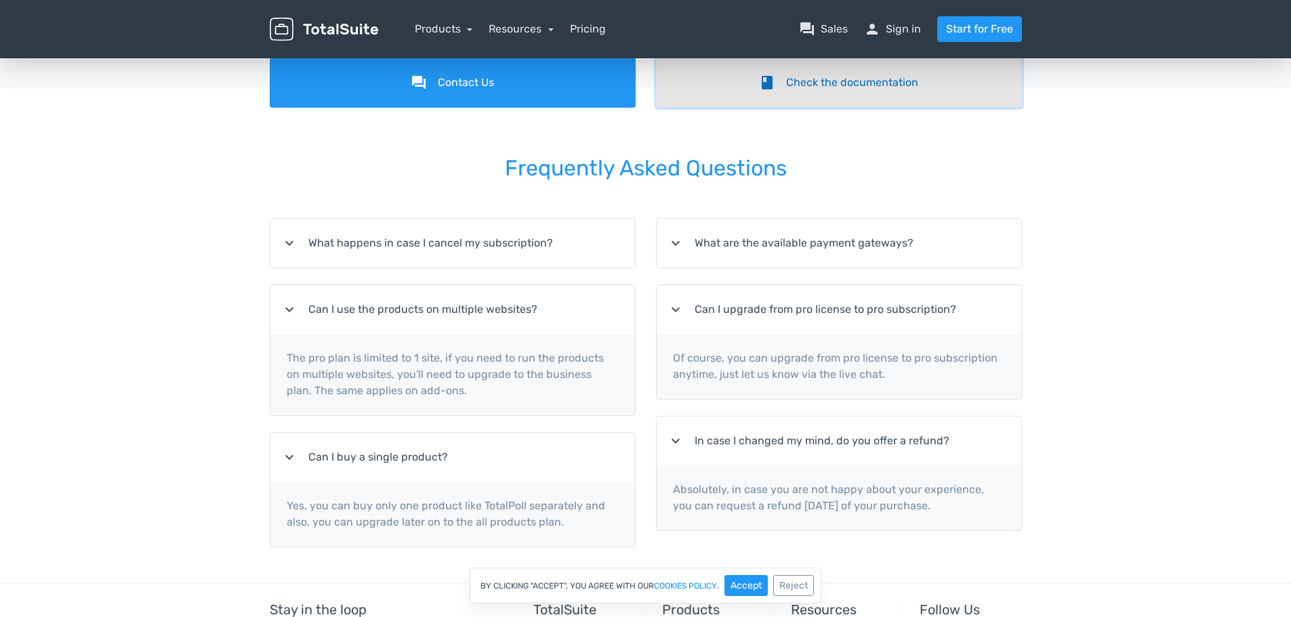
click at [885, 88] on link "book Check the documentation" at bounding box center [839, 83] width 366 height 50
